Goal: Information Seeking & Learning: Learn about a topic

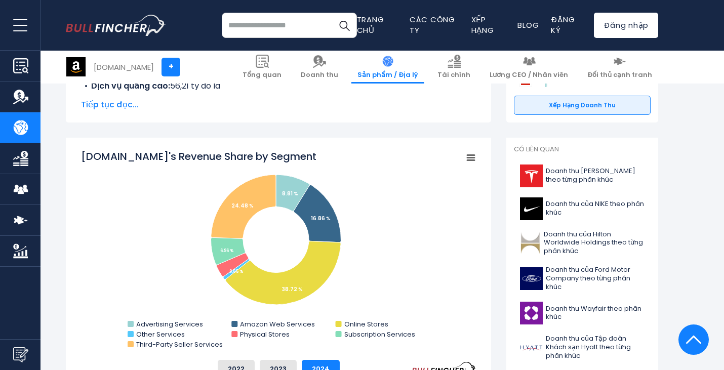
scroll to position [216, 0]
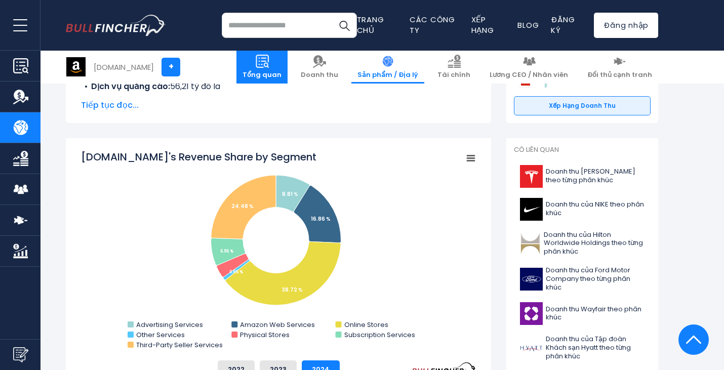
click at [269, 59] on img at bounding box center [262, 61] width 13 height 13
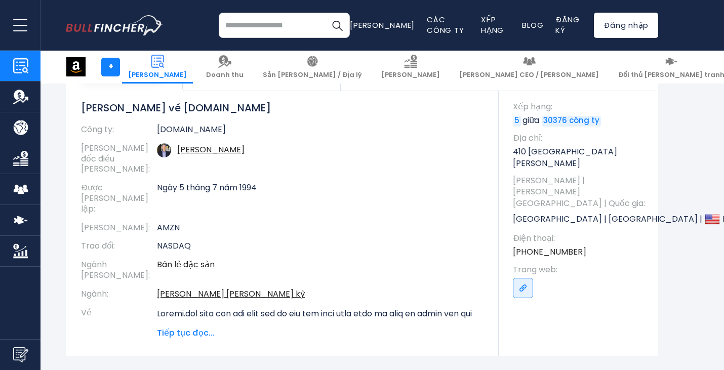
scroll to position [89, 0]
click at [446, 70] on link "Tài chính" at bounding box center [410, 67] width 71 height 33
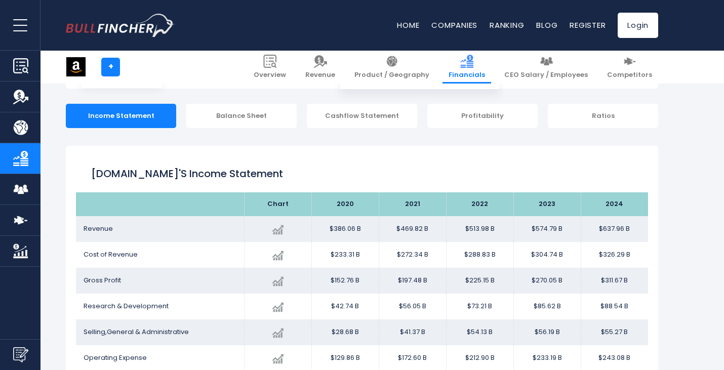
scroll to position [84, 0]
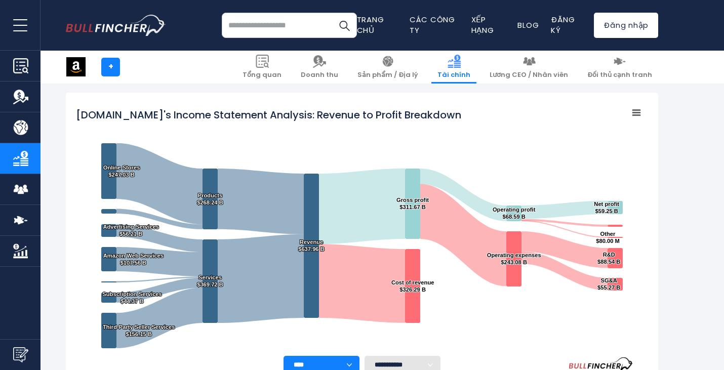
scroll to position [136, 0]
click at [24, 67] on img "Tổng quan về công ty" at bounding box center [20, 65] width 15 height 15
click at [25, 26] on button "mở menu" at bounding box center [20, 25] width 40 height 50
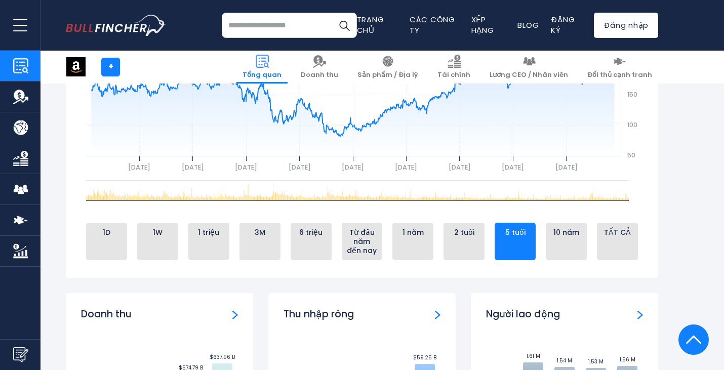
scroll to position [520, 0]
